Goal: Information Seeking & Learning: Learn about a topic

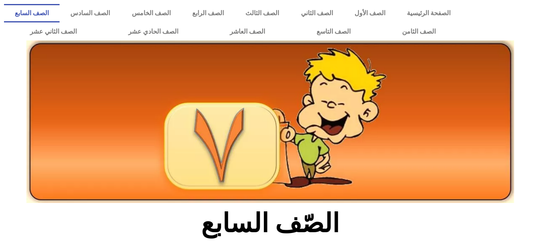
scroll to position [240, 0]
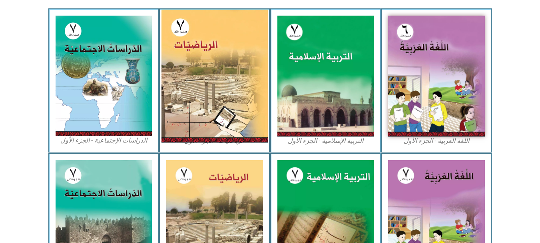
click at [246, 64] on img at bounding box center [215, 76] width 106 height 133
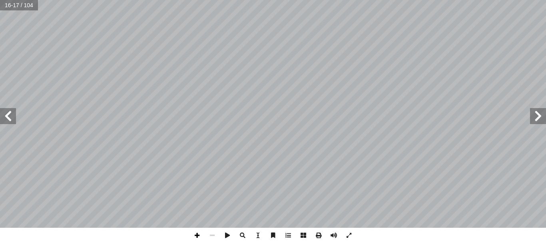
click at [200, 234] on span at bounding box center [197, 235] width 15 height 15
